Goal: Information Seeking & Learning: Learn about a topic

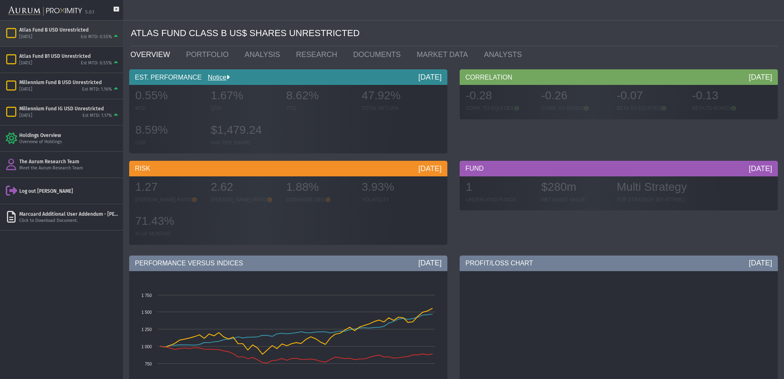
click at [32, 35] on div "[DATE]" at bounding box center [25, 37] width 13 height 6
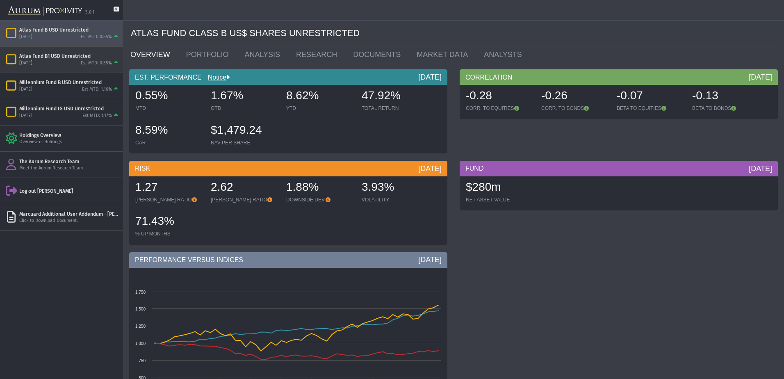
click at [62, 63] on div "[DATE] Est MTD: 0.55%" at bounding box center [69, 62] width 100 height 7
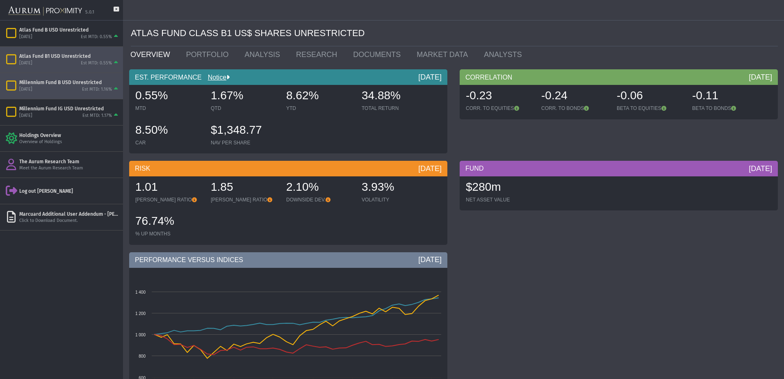
click at [78, 85] on div "Millennium Fund B USD Unrestricted" at bounding box center [69, 82] width 100 height 7
